Goal: Task Accomplishment & Management: Complete application form

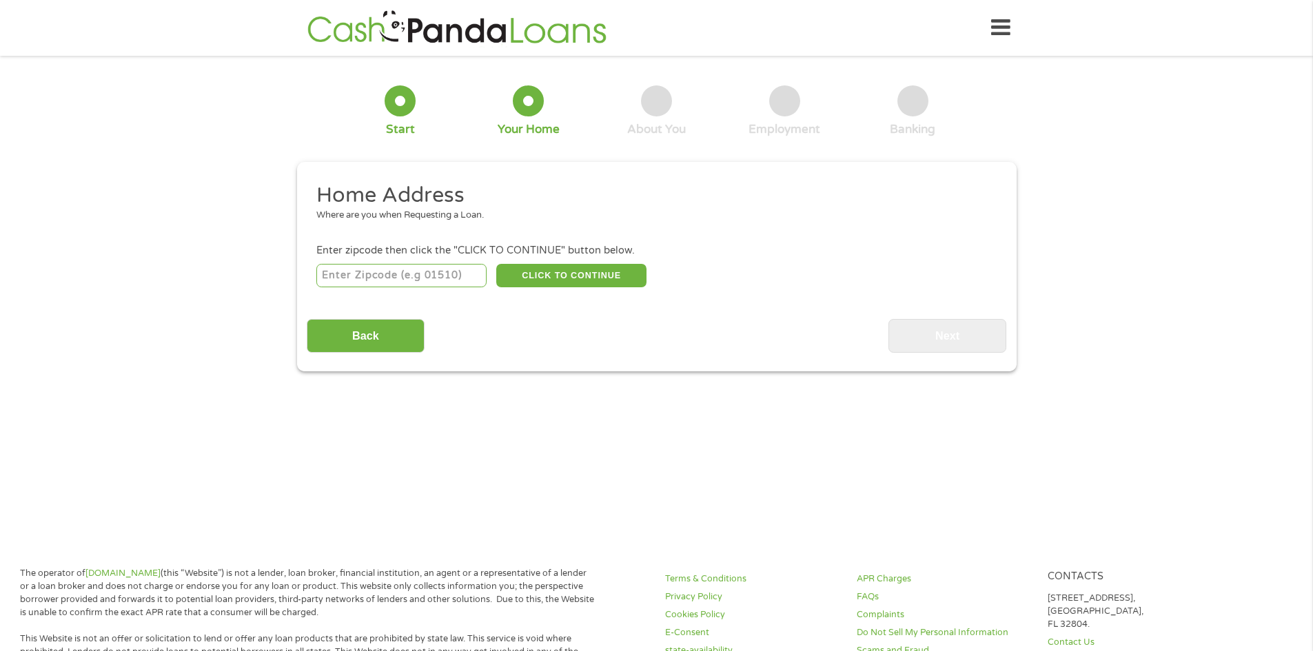
click at [412, 284] on input "number" at bounding box center [401, 275] width 170 height 23
type input "70817"
select select "[US_STATE]"
click at [599, 285] on button "CLICK TO CONTINUE" at bounding box center [571, 275] width 150 height 23
type input "70817"
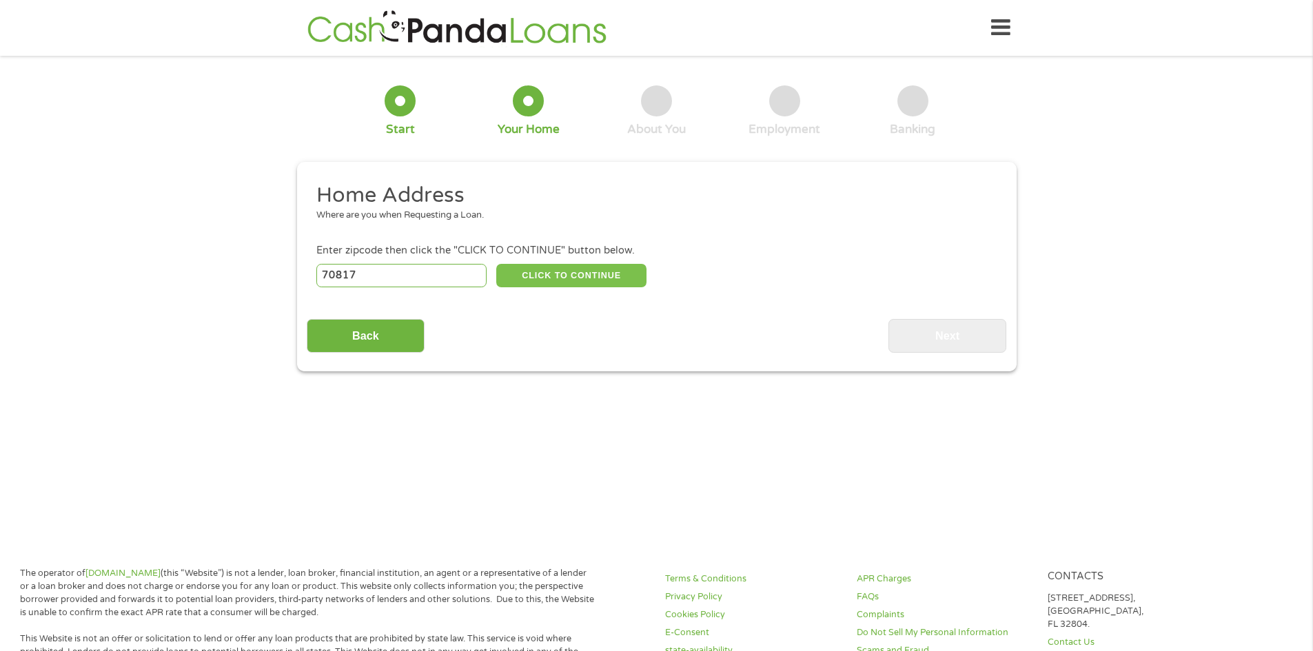
type input "Baton Rouge"
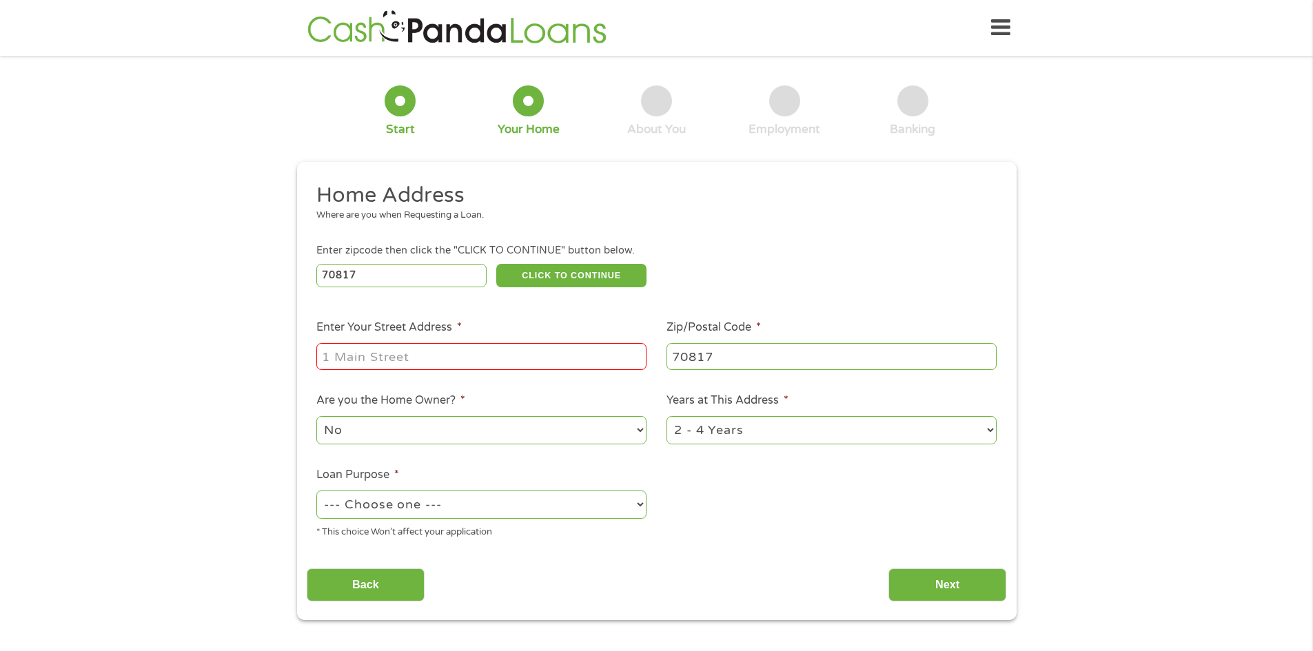
drag, startPoint x: 544, startPoint y: 373, endPoint x: 540, endPoint y: 365, distance: 9.0
click at [544, 372] on ul "Home Address Where are you when Requesting a Loan. Enter zipcode then click the…" at bounding box center [657, 366] width 700 height 368
click at [540, 363] on input "Enter Your Street Address *" at bounding box center [481, 356] width 330 height 26
type input "16071 [GEOGRAPHIC_DATA]"
click at [988, 427] on select "1 Year or less 1 - 2 Years 2 - 4 Years Over 4 Years" at bounding box center [831, 430] width 330 height 28
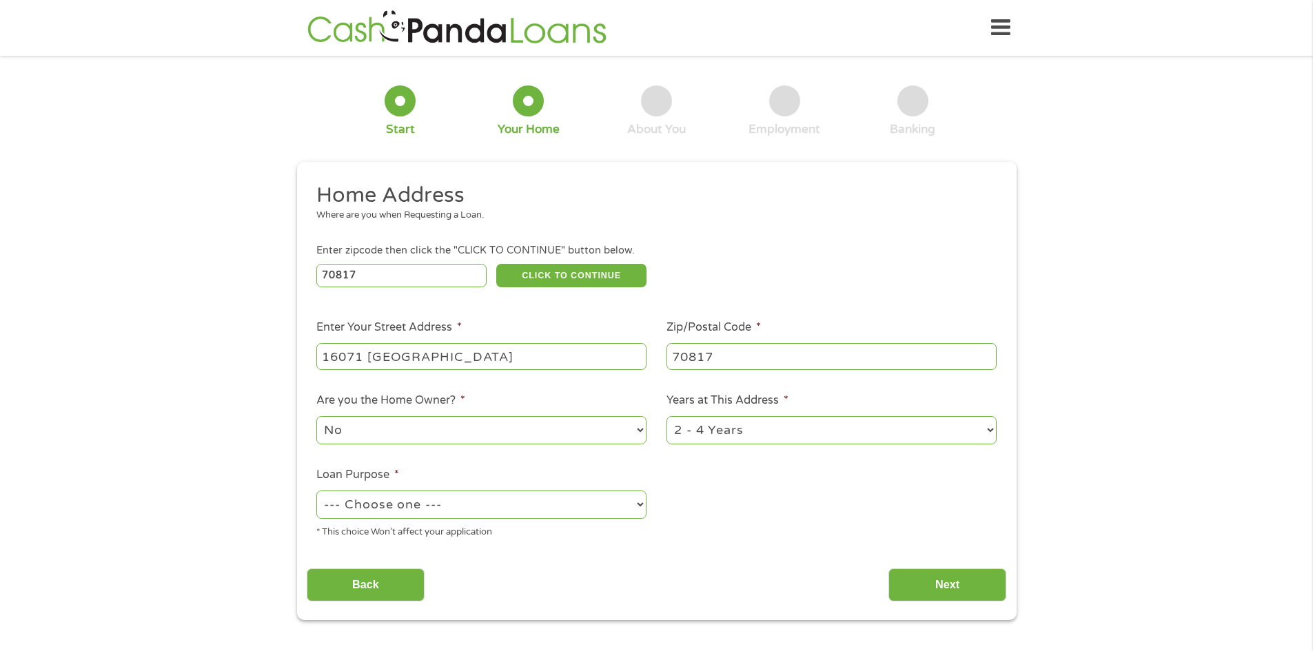
select select "60months"
click at [666, 416] on select "1 Year or less 1 - 2 Years 2 - 4 Years Over 4 Years" at bounding box center [831, 430] width 330 height 28
click at [648, 431] on li "Are you the Home Owner? * No Yes" at bounding box center [482, 419] width 350 height 54
click at [640, 433] on select "No Yes" at bounding box center [481, 430] width 330 height 28
select select "yes"
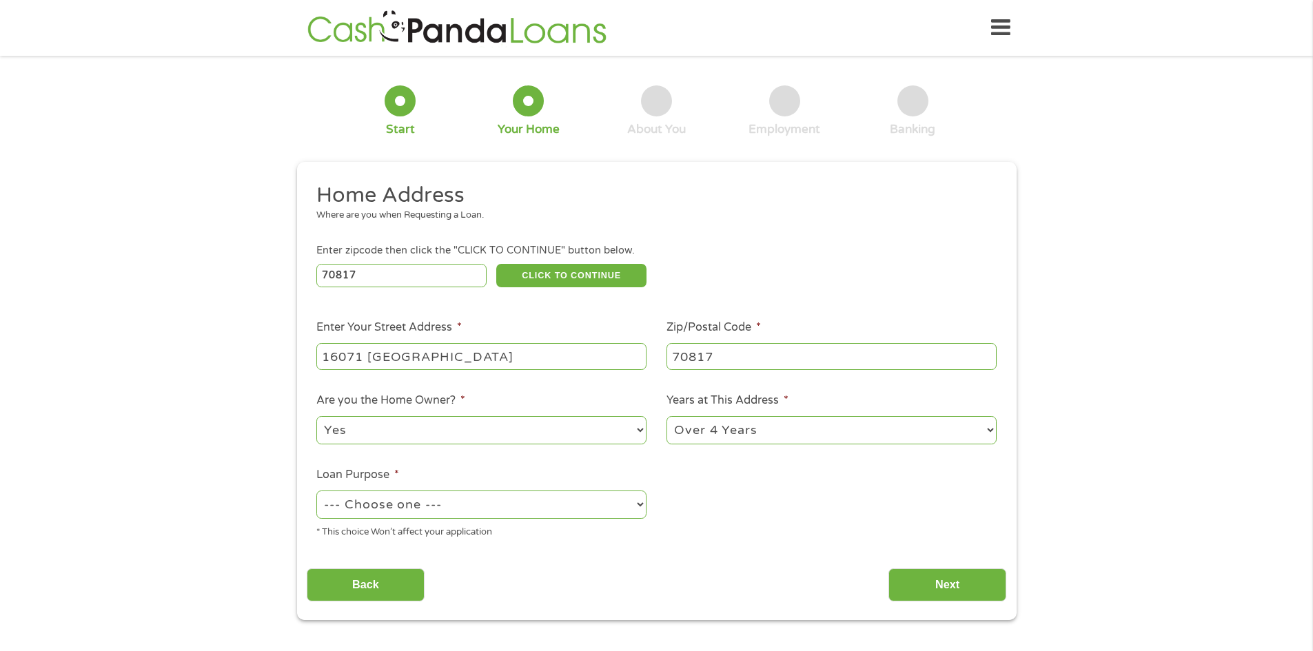
click at [316, 416] on select "No Yes" at bounding box center [481, 430] width 330 height 28
click at [513, 497] on select "--- Choose one --- Pay Bills Debt Consolidation Home Improvement Major Purchase…" at bounding box center [481, 505] width 330 height 28
select select "paybills"
click at [316, 491] on select "--- Choose one --- Pay Bills Debt Consolidation Home Improvement Major Purchase…" at bounding box center [481, 505] width 330 height 28
click at [951, 575] on input "Next" at bounding box center [947, 586] width 118 height 34
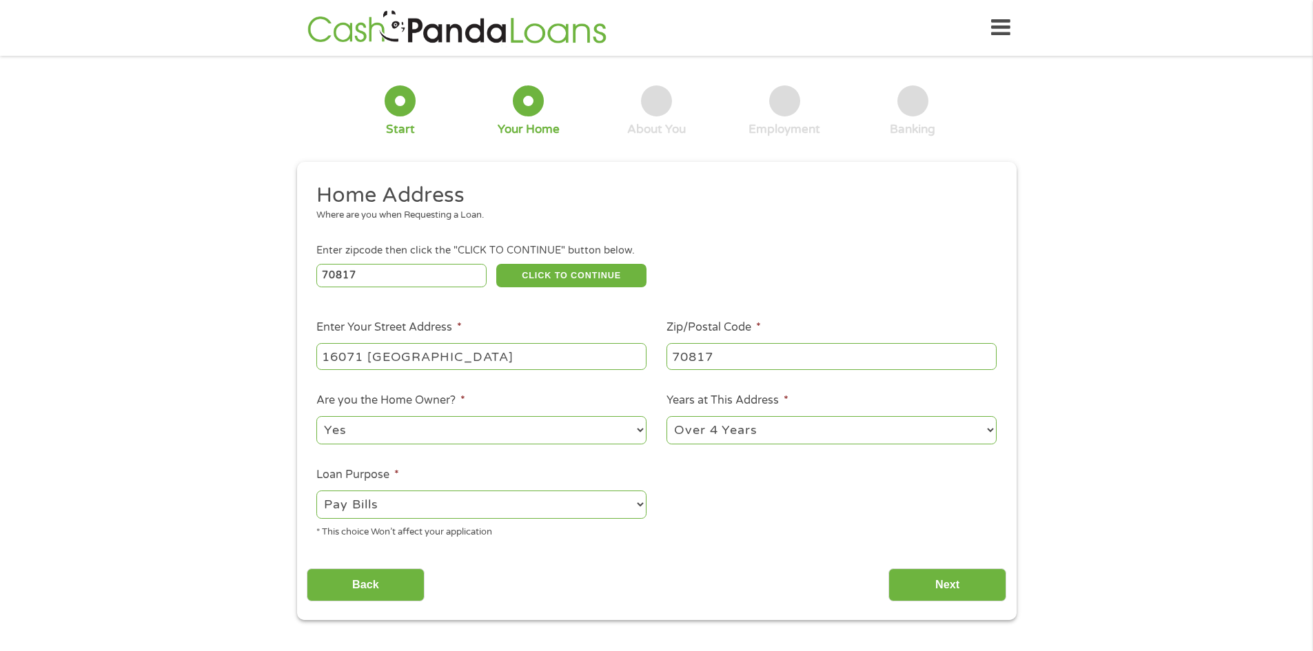
scroll to position [6, 6]
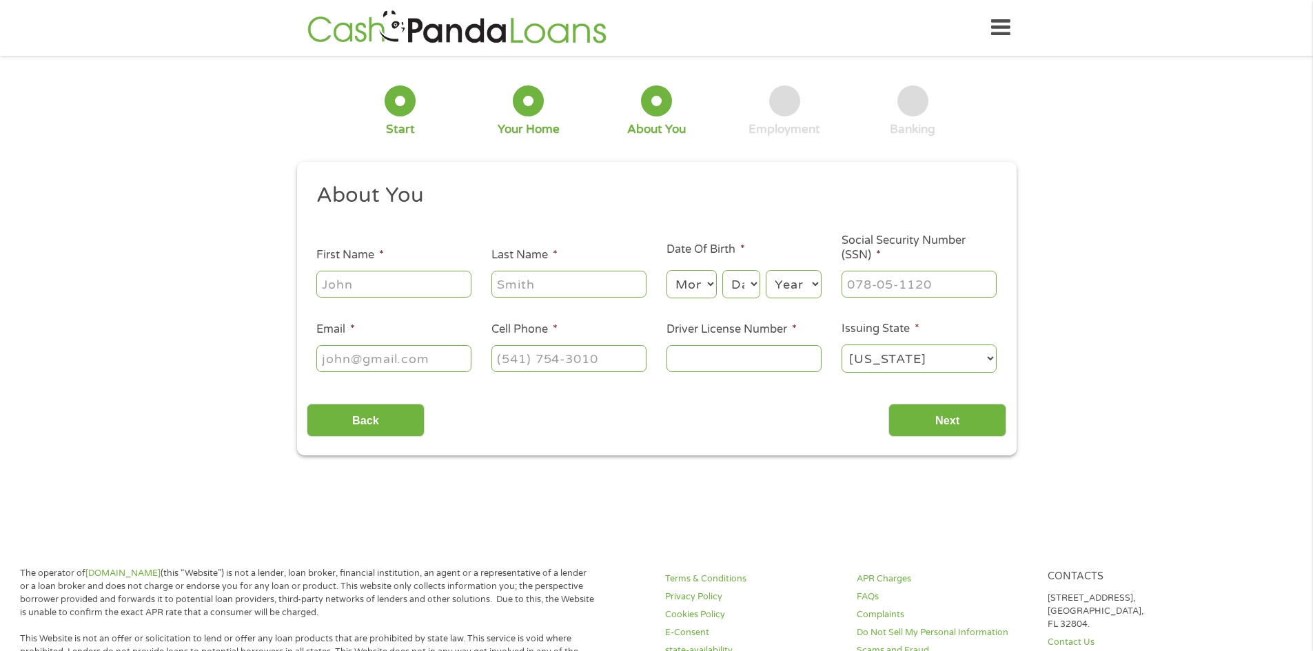
click at [408, 294] on input "First Name *" at bounding box center [393, 284] width 155 height 26
type input "[PERSON_NAME]"
type input "[EMAIL_ADDRESS][DOMAIN_NAME]"
type input "[PHONE_NUMBER]"
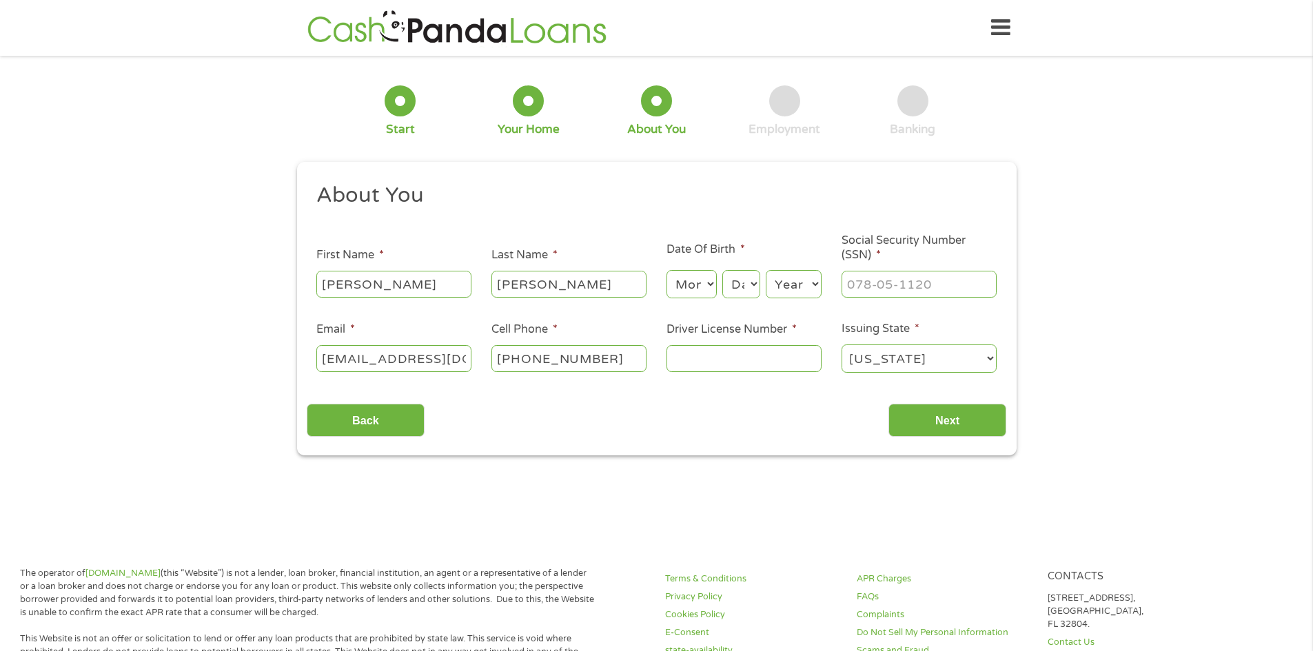
click at [709, 286] on select "Month 1 2 3 4 5 6 7 8 9 10 11 12" at bounding box center [691, 284] width 50 height 28
select select "9"
click at [666, 270] on select "Month 1 2 3 4 5 6 7 8 9 10 11 12" at bounding box center [691, 284] width 50 height 28
click at [751, 290] on select "Day 1 2 3 4 5 6 7 8 9 10 11 12 13 14 15 16 17 18 19 20 21 22 23 24 25 26 27 28 …" at bounding box center [740, 284] width 37 height 28
select select "8"
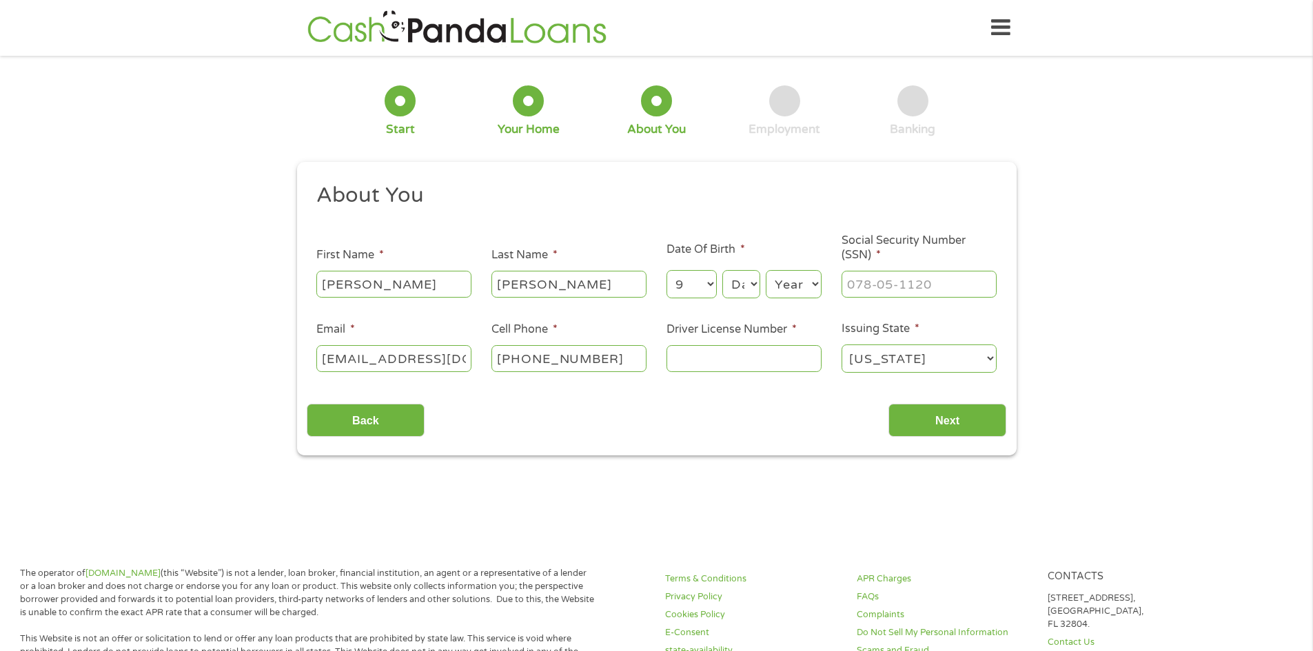
click at [722, 270] on select "Day 1 2 3 4 5 6 7 8 9 10 11 12 13 14 15 16 17 18 19 20 21 22 23 24 25 26 27 28 …" at bounding box center [740, 284] width 37 height 28
click at [815, 291] on select "Year [DATE] 2006 2005 2004 2003 2002 2001 2000 1999 1998 1997 1996 1995 1994 19…" at bounding box center [794, 284] width 56 height 28
select select "1980"
click at [766, 270] on select "Year [DATE] 2006 2005 2004 2003 2002 2001 2000 1999 1998 1997 1996 1995 1994 19…" at bounding box center [794, 284] width 56 height 28
click at [910, 276] on input "___-__-____" at bounding box center [919, 284] width 155 height 26
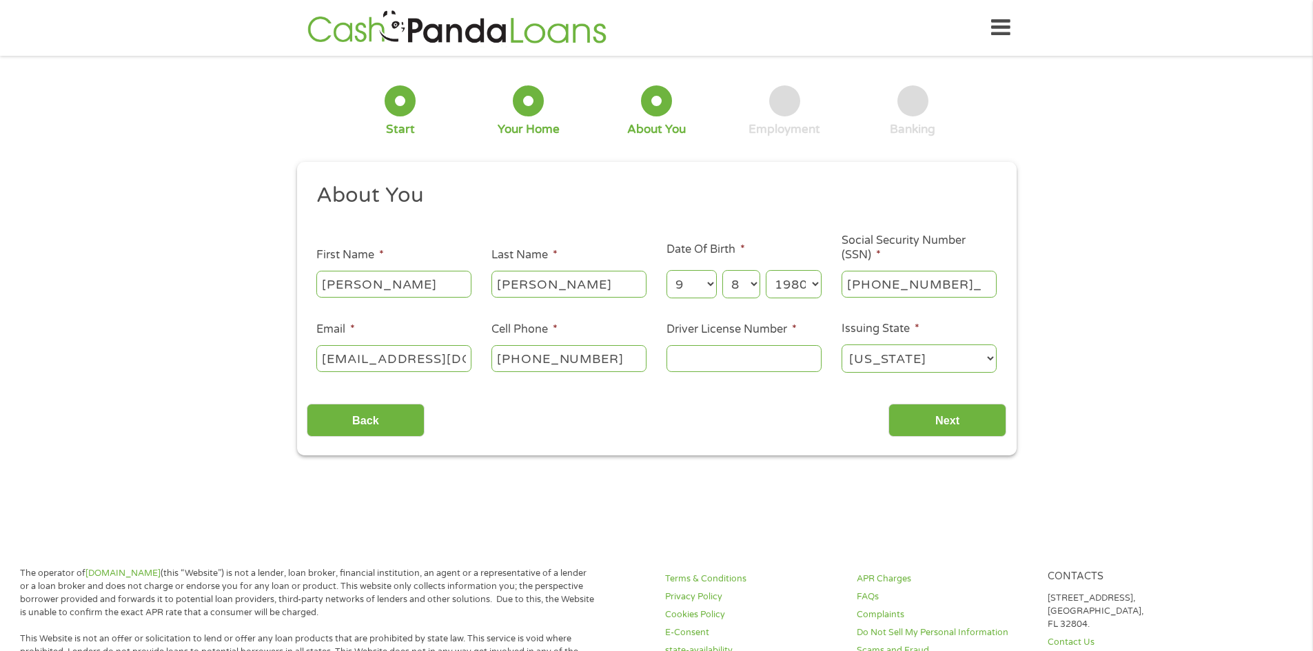
type input "438-43-9101"
click at [791, 369] on input "Driver License Number *" at bounding box center [743, 358] width 155 height 26
click at [770, 354] on input "Driver License Number *" at bounding box center [743, 358] width 155 height 26
type input "0"
type input "006969329"
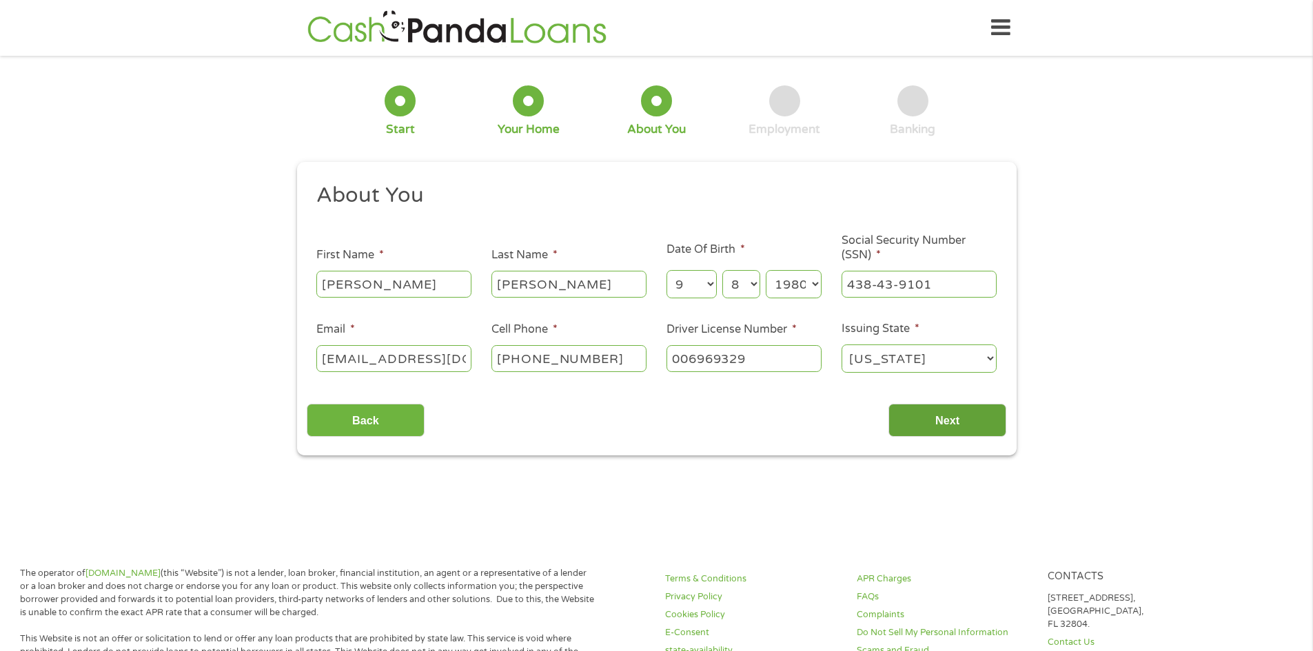
click at [922, 436] on input "Next" at bounding box center [947, 421] width 118 height 34
click at [928, 428] on input "Next" at bounding box center [947, 421] width 118 height 34
click at [979, 429] on input "Next" at bounding box center [947, 421] width 118 height 34
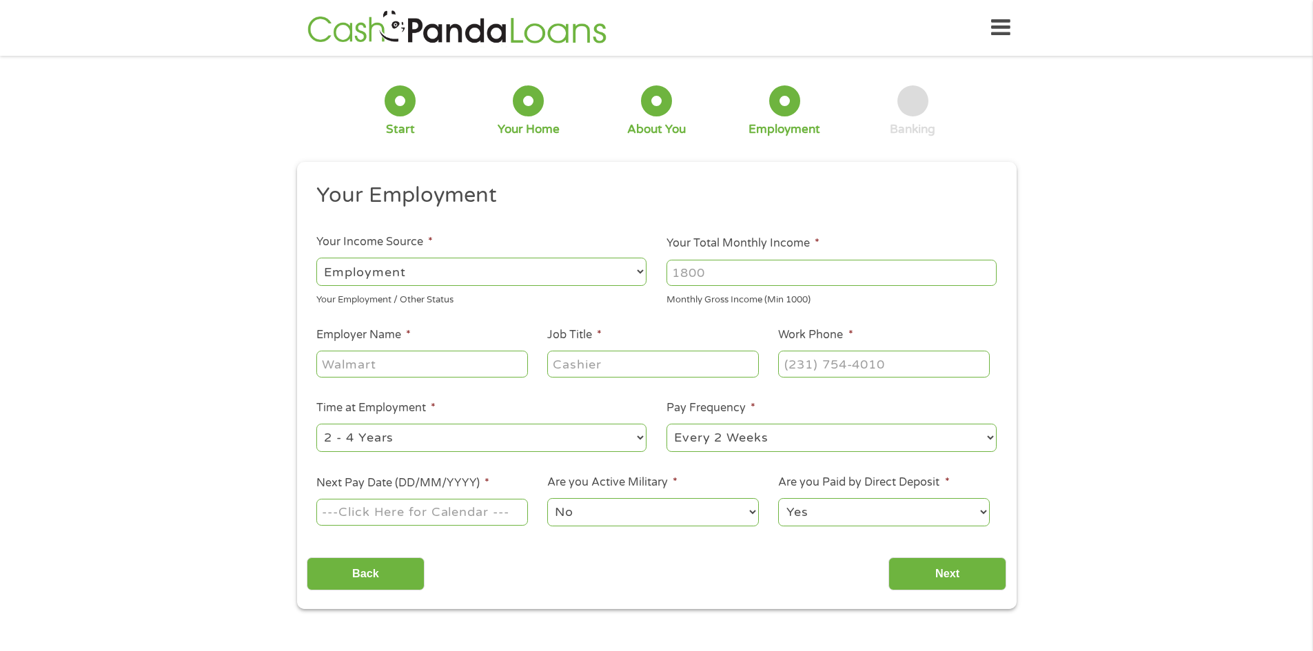
click at [425, 272] on select "--- Choose one --- Employment [DEMOGRAPHIC_DATA] Benefits" at bounding box center [481, 272] width 330 height 28
select select "selfEmployed"
click at [316, 258] on select "--- Choose one --- Employment [DEMOGRAPHIC_DATA] Benefits" at bounding box center [481, 272] width 330 height 28
click at [737, 283] on input "Your Total Monthly Income *" at bounding box center [831, 273] width 330 height 26
type input "4500"
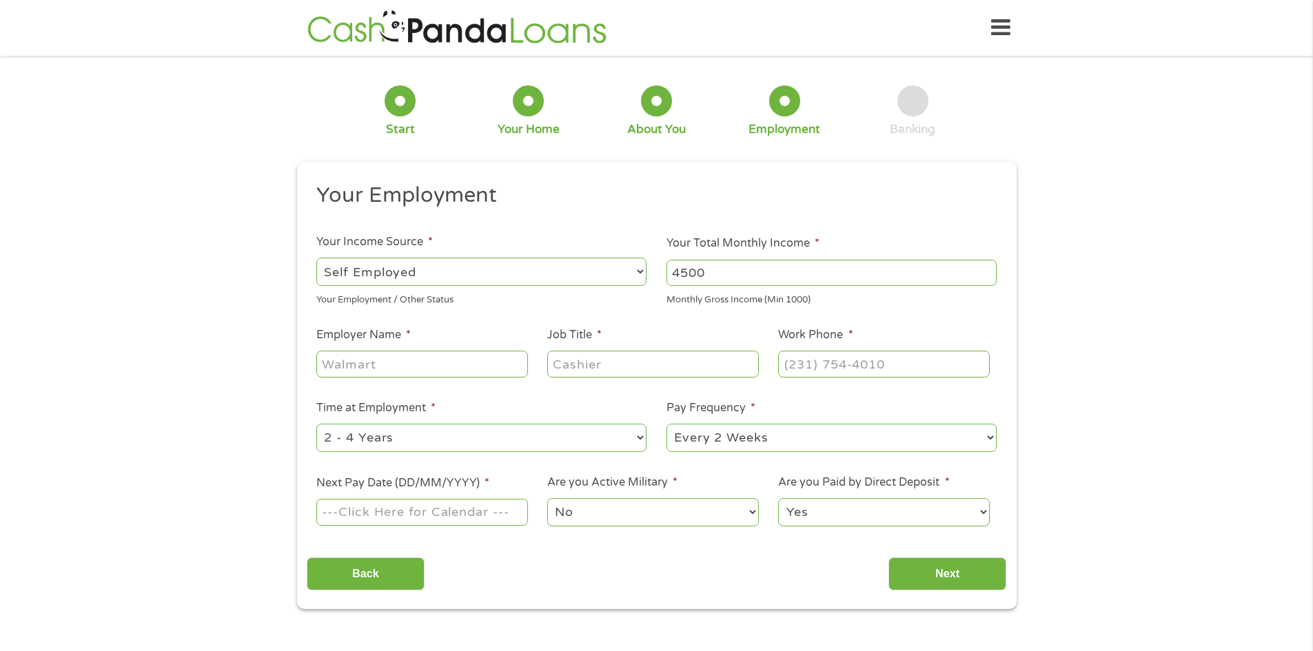
click at [360, 356] on input "Employer Name *" at bounding box center [421, 364] width 211 height 26
type input ">"
type input "[PERSON_NAME] Enterprises"
type input "Franchise Owner"
click at [819, 367] on input "(___) ___-____" at bounding box center [883, 364] width 211 height 26
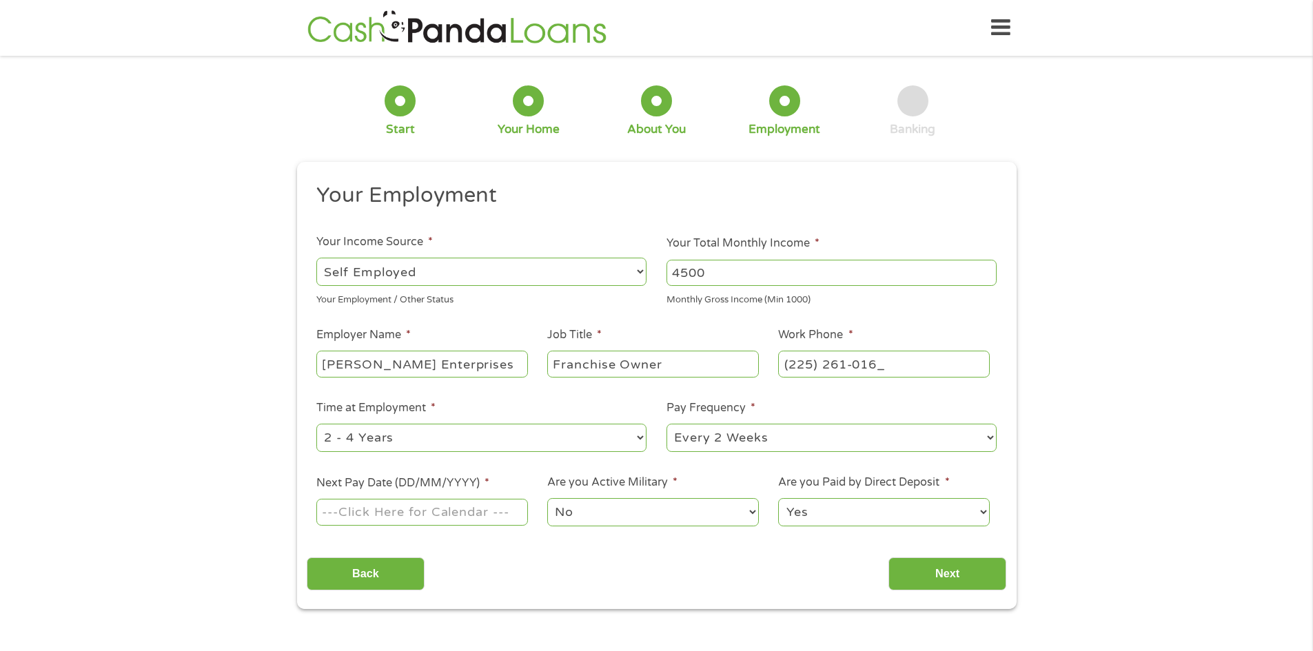
type input "[PHONE_NUMBER]"
click at [642, 438] on select "--- Choose one --- 1 Year or less 1 - 2 Years 2 - 4 Years Over 4 Years" at bounding box center [481, 438] width 330 height 28
select select "60months"
click at [316, 424] on select "--- Choose one --- 1 Year or less 1 - 2 Years 2 - 4 Years Over 4 Years" at bounding box center [481, 438] width 330 height 28
click at [986, 440] on select "--- Choose one --- Every 2 Weeks Every Week Monthly Semi-Monthly" at bounding box center [831, 438] width 330 height 28
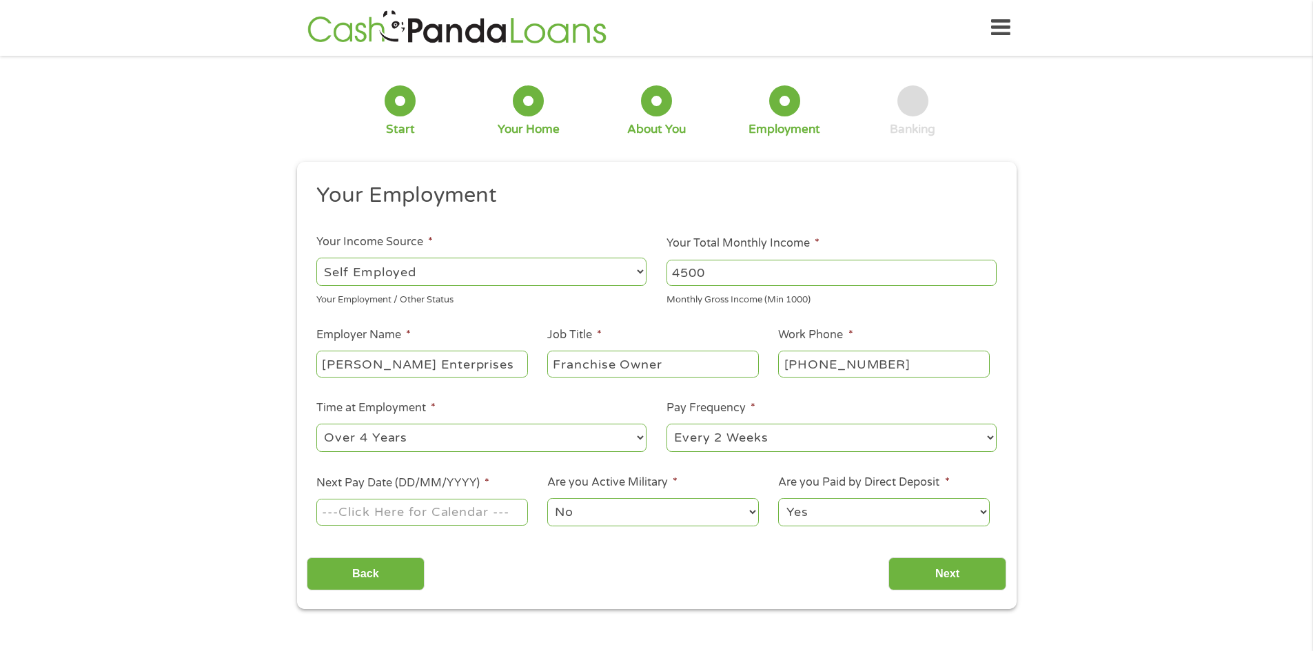
select select "semimonthly"
click at [666, 424] on select "--- Choose one --- Every 2 Weeks Every Week Monthly Semi-Monthly" at bounding box center [831, 438] width 330 height 28
click at [521, 515] on input "Next Pay Date (DD/MM/YYYY) *" at bounding box center [421, 512] width 211 height 26
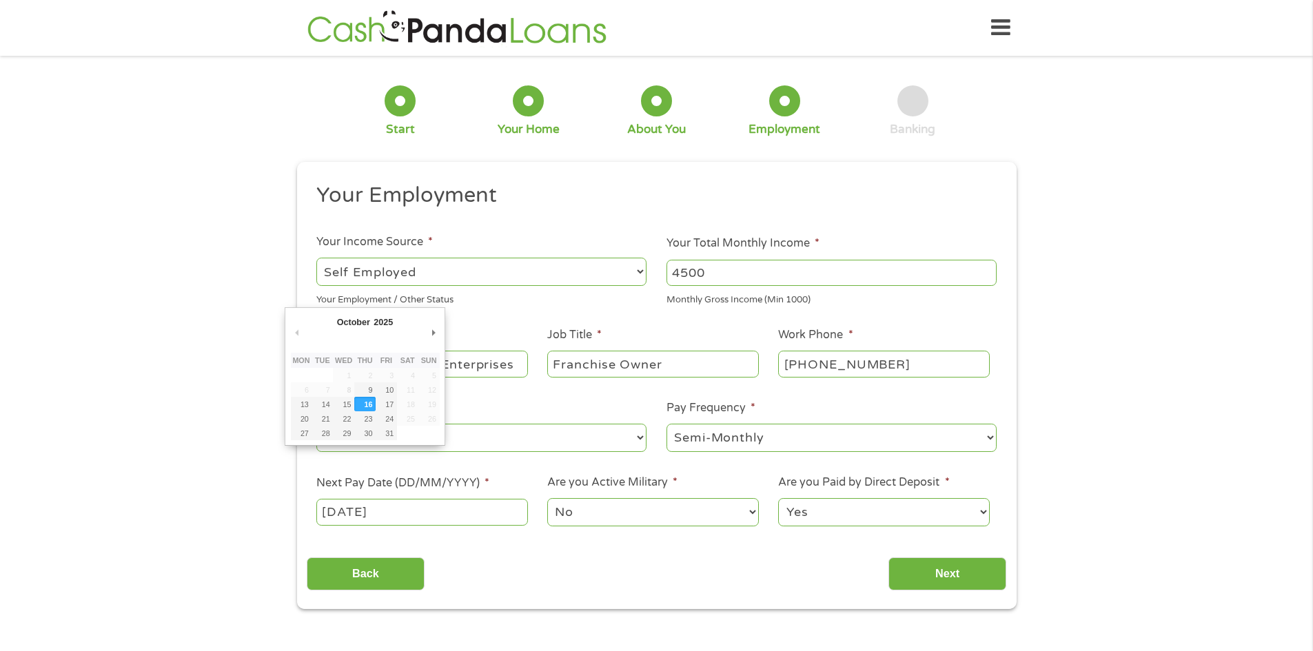
click at [430, 511] on input "[DATE]" at bounding box center [421, 512] width 211 height 26
type input "[DATE]"
click at [984, 520] on select "Yes No" at bounding box center [883, 512] width 211 height 28
select select "0"
click at [778, 498] on select "Yes No" at bounding box center [883, 512] width 211 height 28
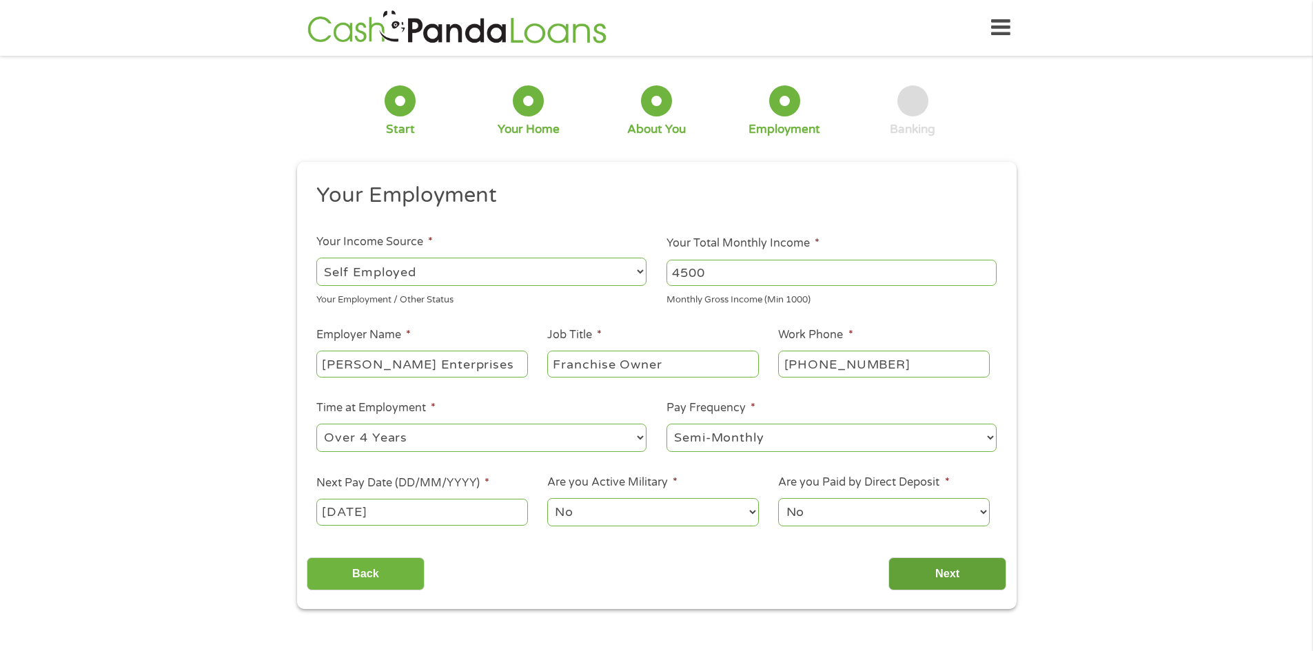
click at [949, 571] on input "Next" at bounding box center [947, 575] width 118 height 34
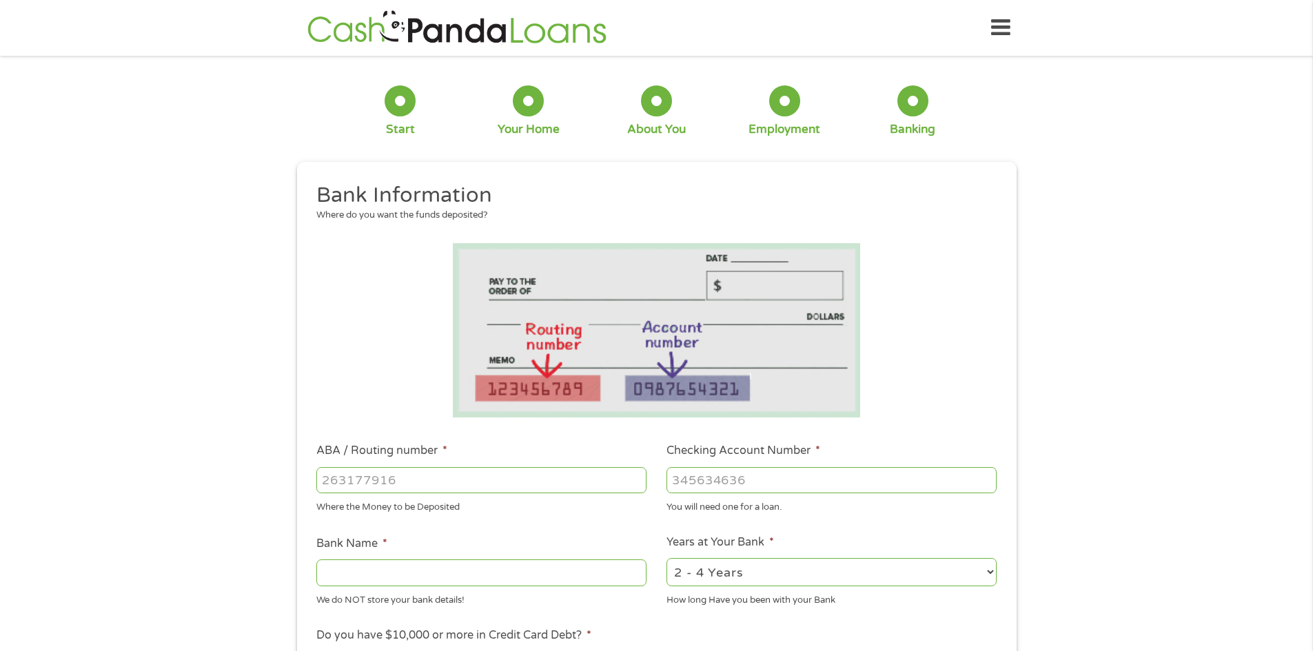
scroll to position [69, 0]
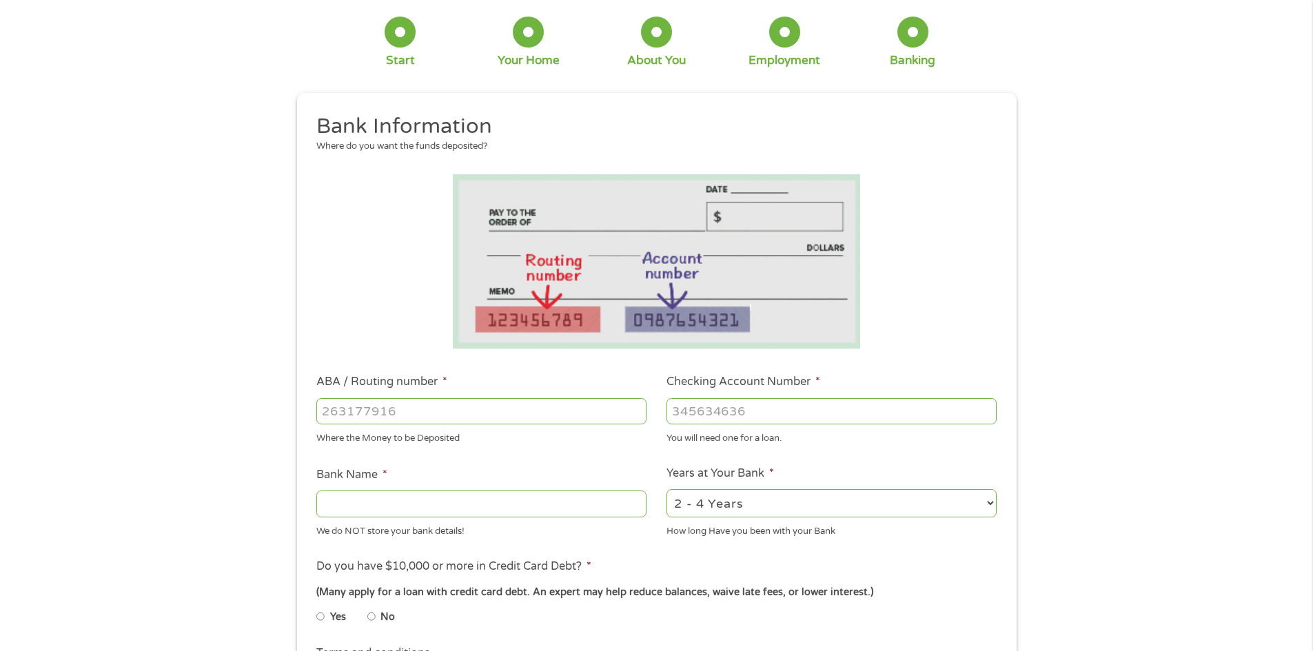
click at [586, 414] on input "ABA / Routing number *" at bounding box center [481, 411] width 330 height 26
type input "065400137"
type input "JPMORGAN CHASE BANK NA"
type input "065400137"
click at [696, 412] on input "Checking Account Number *" at bounding box center [831, 411] width 330 height 26
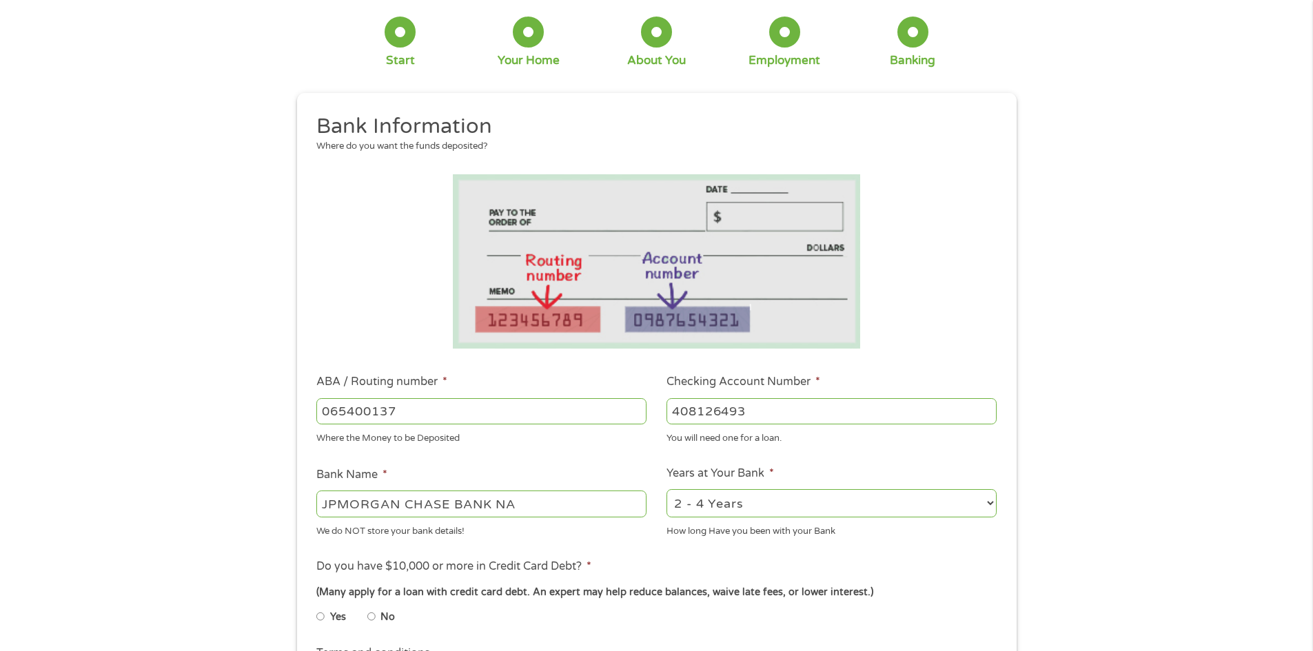
type input "408126493"
click at [988, 510] on select "2 - 4 Years 6 - 12 Months 1 - 2 Years Over 4 Years" at bounding box center [831, 503] width 330 height 28
select select "60months"
click at [666, 489] on select "2 - 4 Years 6 - 12 Months 1 - 2 Years Over 4 Years" at bounding box center [831, 503] width 330 height 28
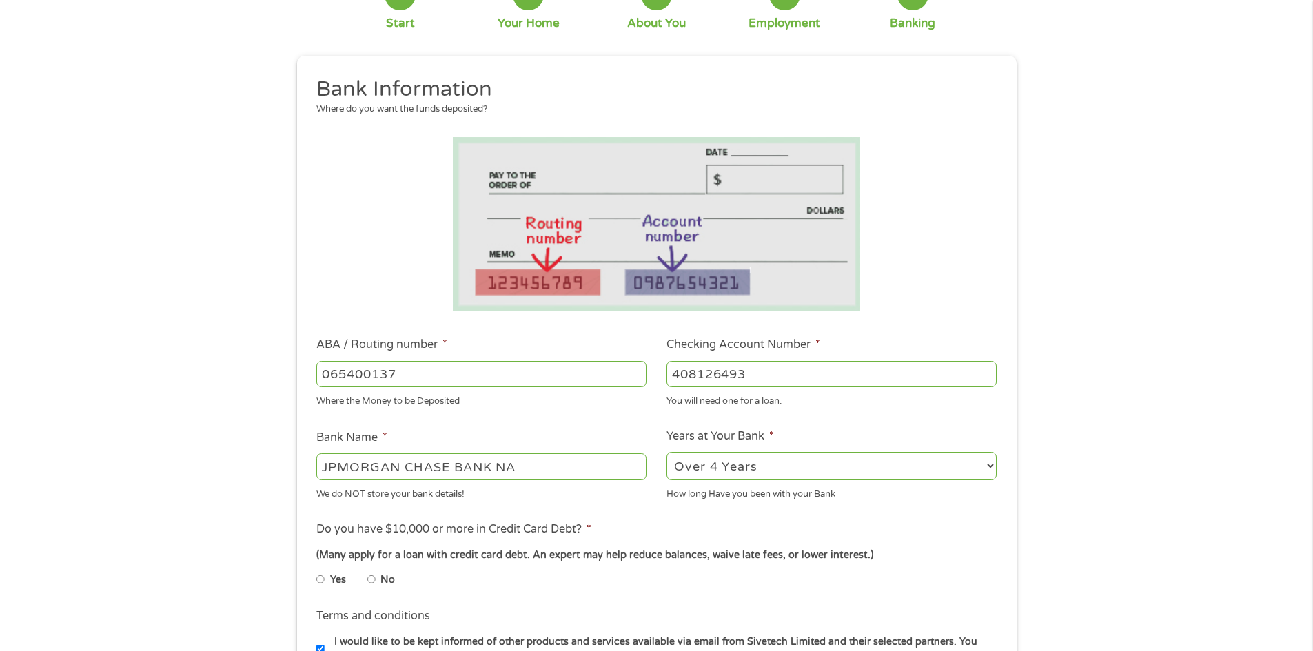
scroll to position [138, 0]
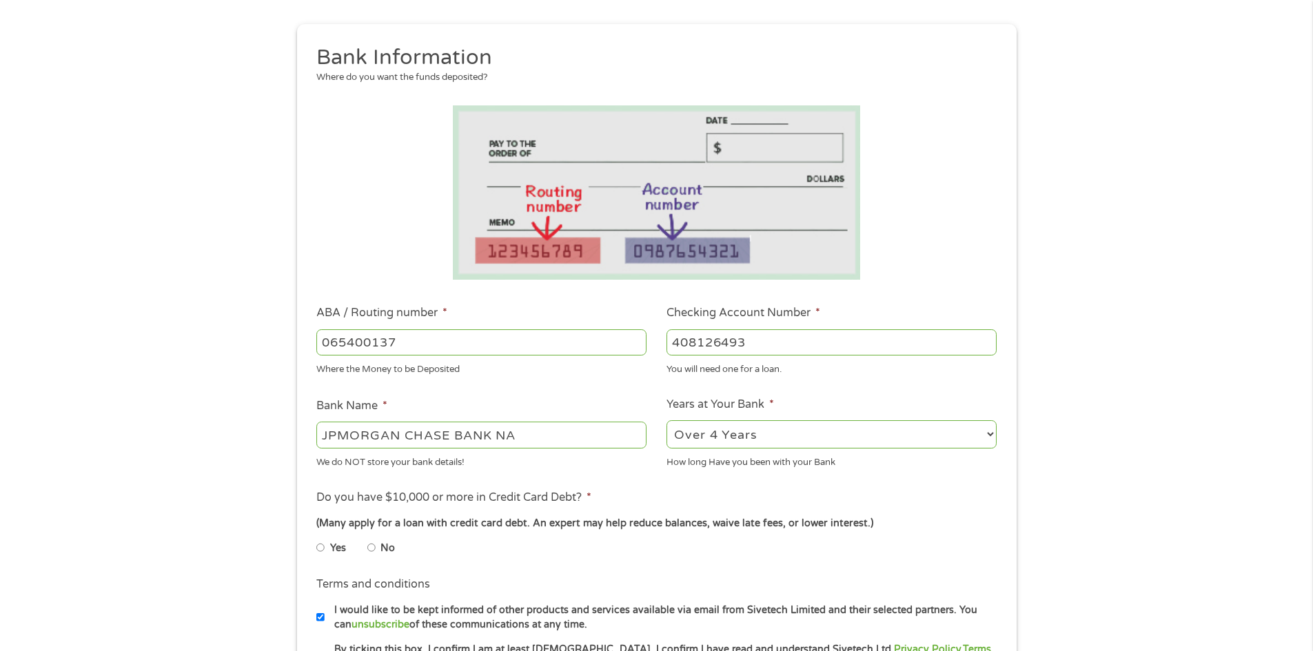
click at [374, 547] on input "No" at bounding box center [371, 548] width 8 height 22
radio input "true"
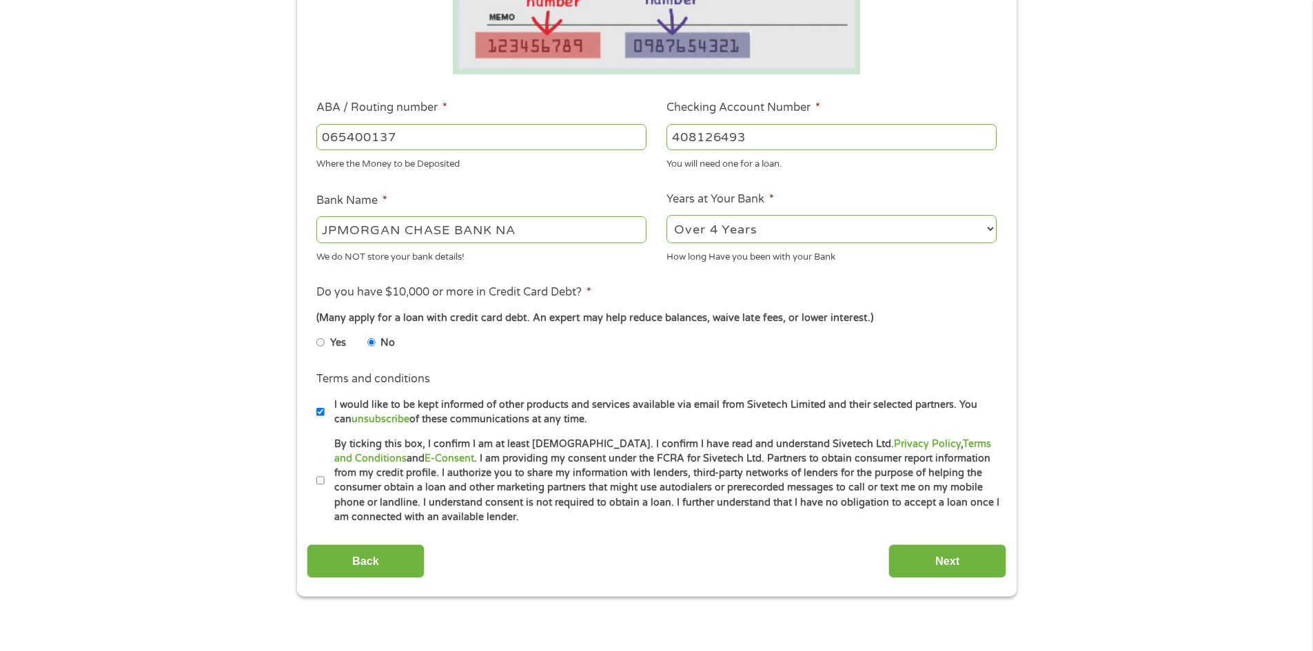
scroll to position [345, 0]
click at [321, 483] on input "By ticking this box, I confirm I am at least [DEMOGRAPHIC_DATA]. I confirm I ha…" at bounding box center [320, 480] width 8 height 22
checkbox input "true"
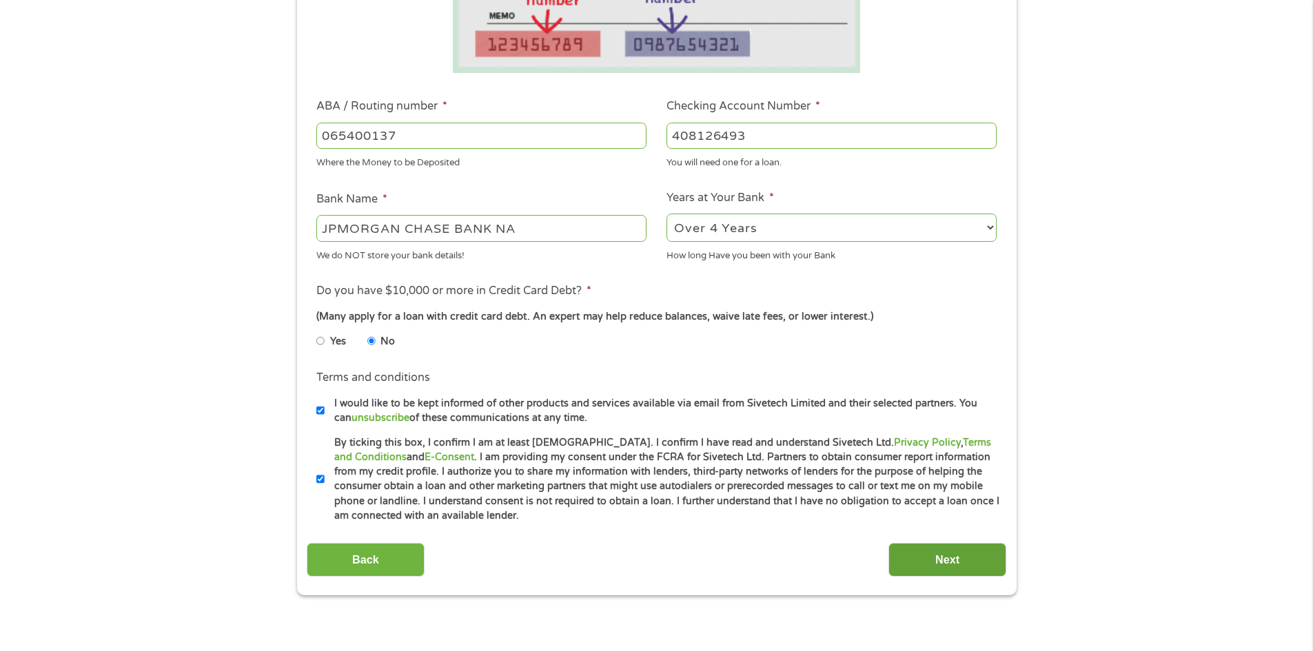
click at [937, 564] on input "Next" at bounding box center [947, 560] width 118 height 34
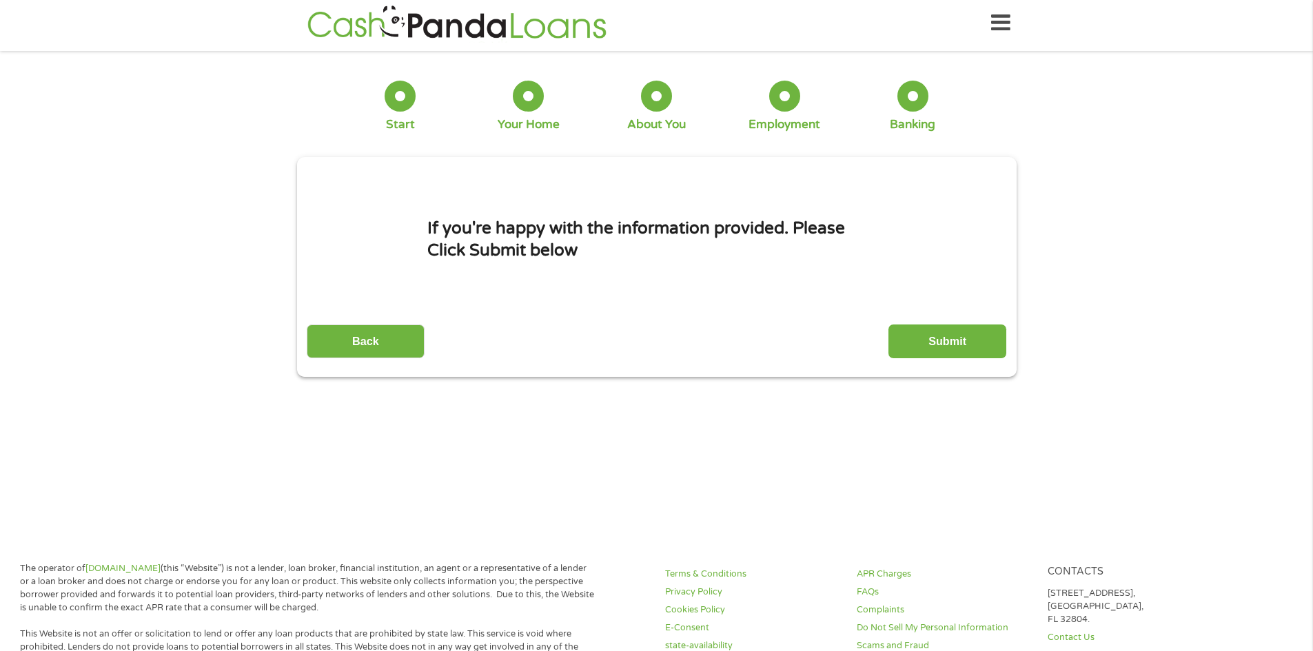
scroll to position [0, 0]
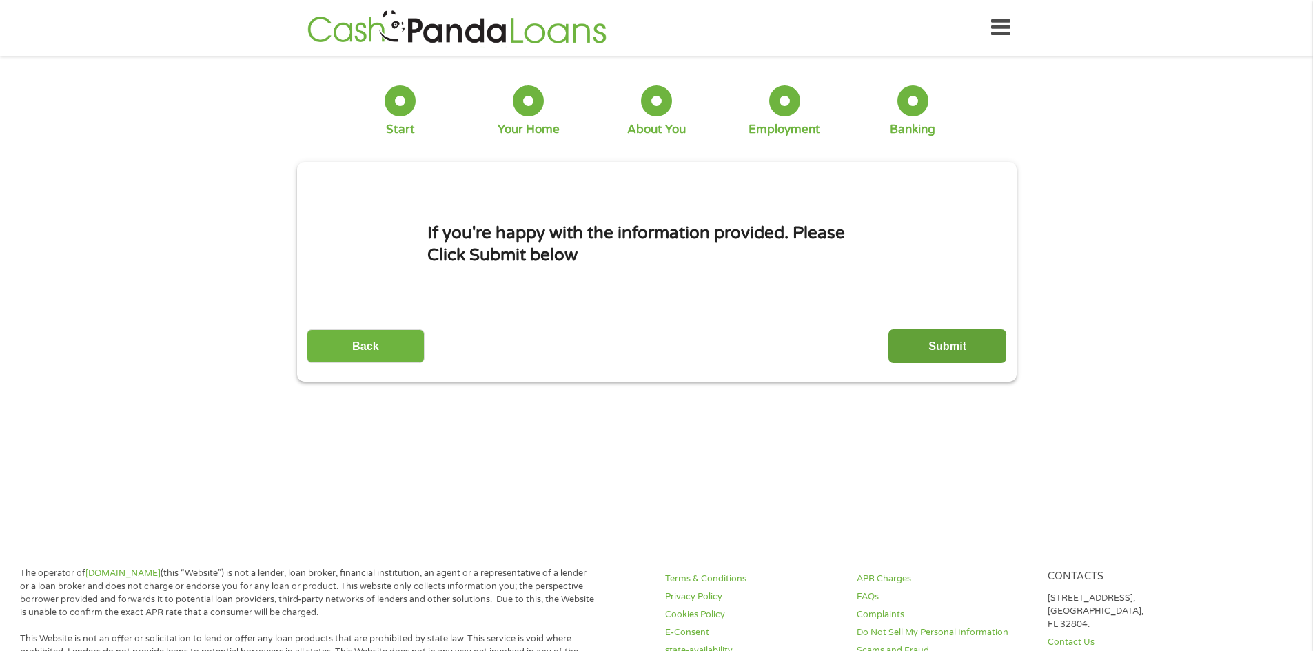
click at [934, 346] on input "Submit" at bounding box center [947, 346] width 118 height 34
